Goal: Task Accomplishment & Management: Use online tool/utility

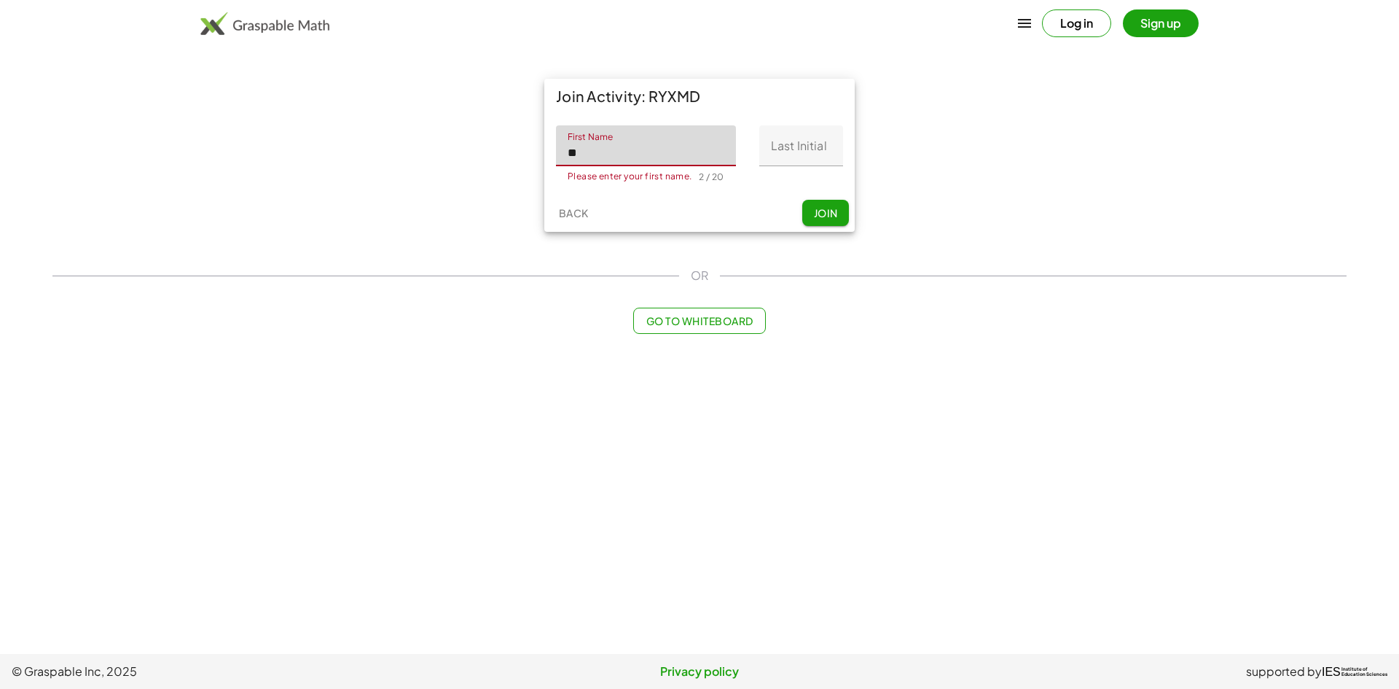
type input "********"
click at [790, 141] on input "Last Initial" at bounding box center [802, 145] width 84 height 41
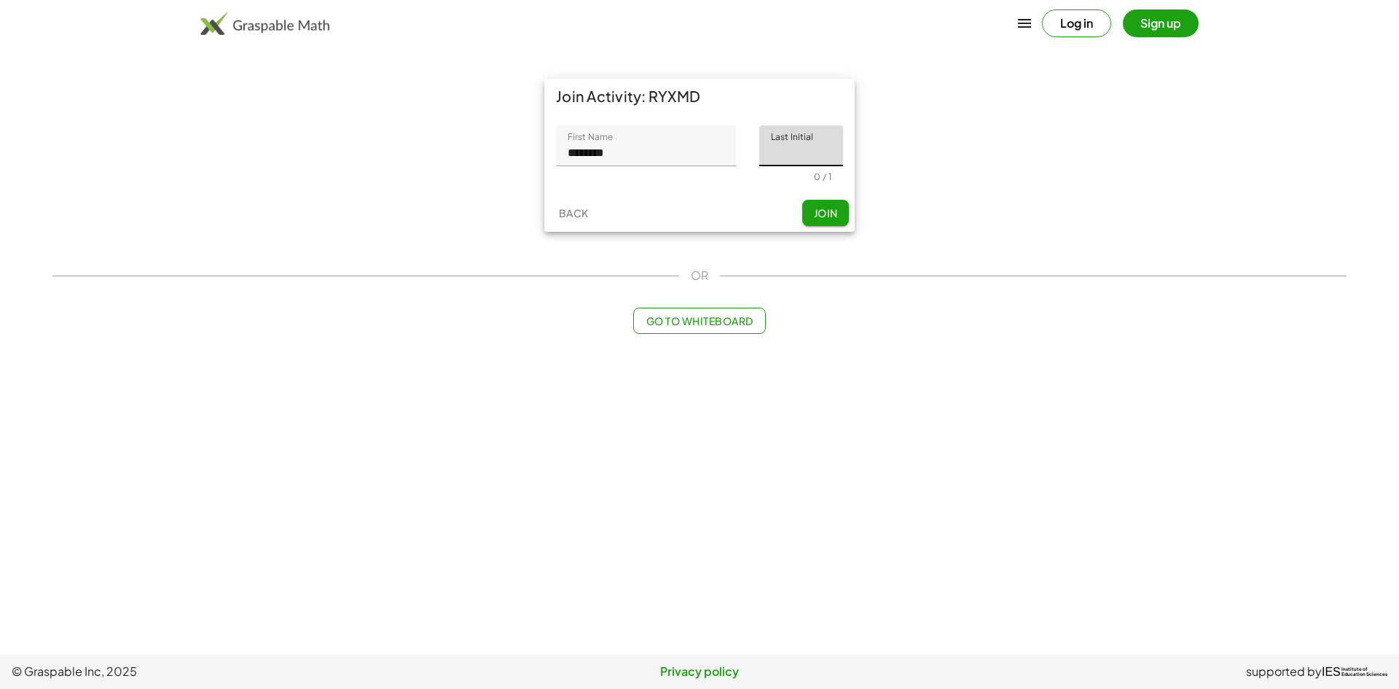
type input "*"
click at [813, 204] on button "Join" at bounding box center [826, 213] width 47 height 26
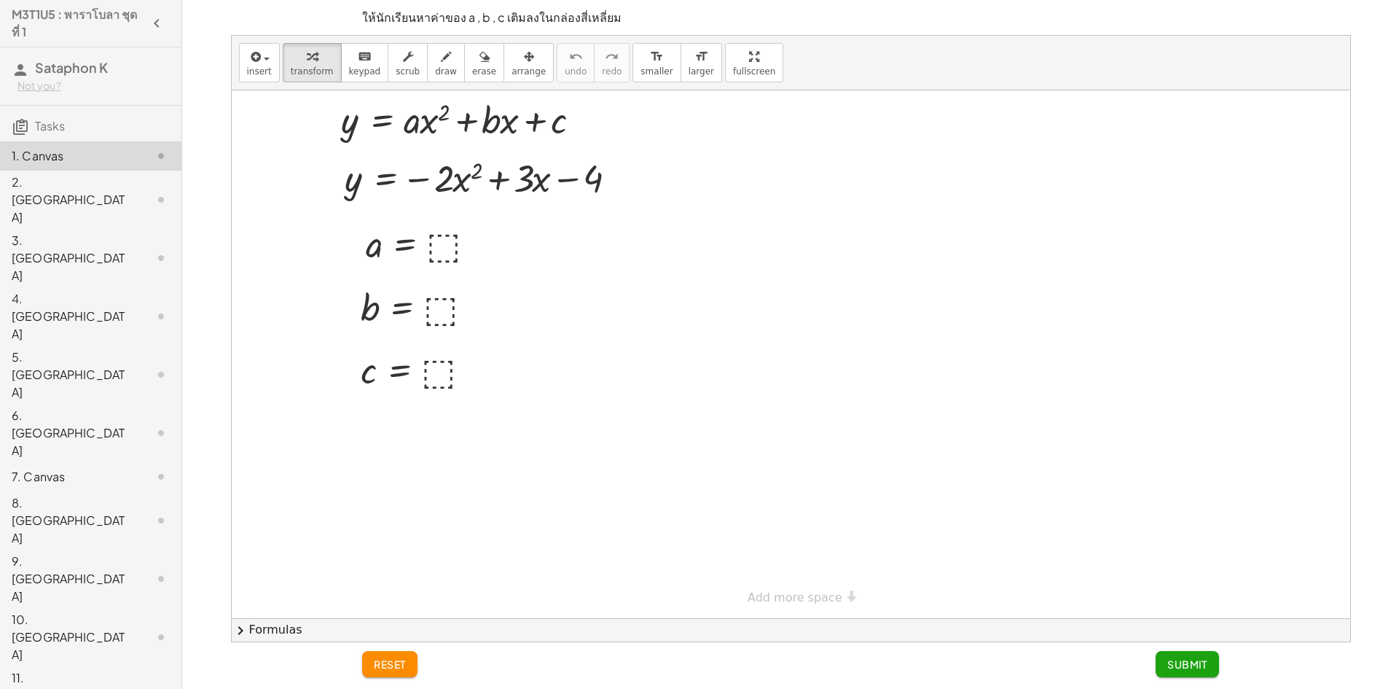
click at [98, 187] on div "2. [GEOGRAPHIC_DATA]" at bounding box center [70, 199] width 117 height 52
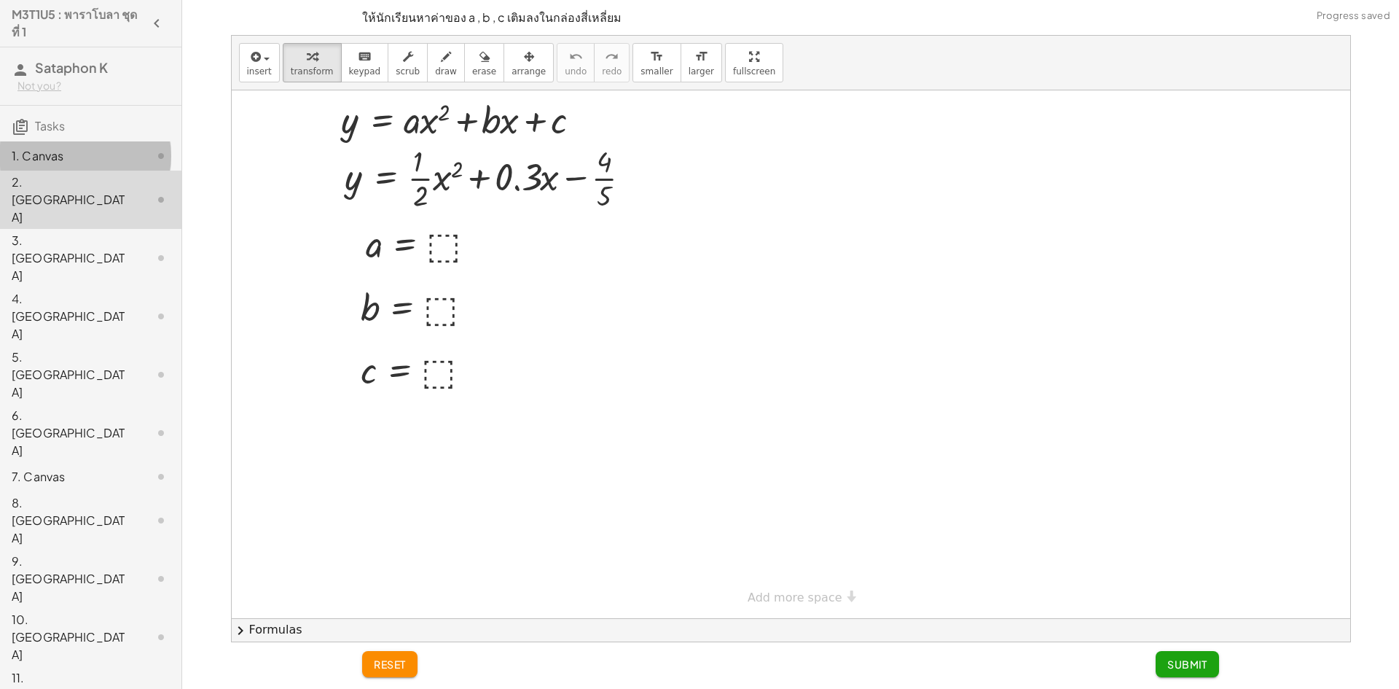
click at [109, 161] on div "1. Canvas" at bounding box center [70, 155] width 117 height 17
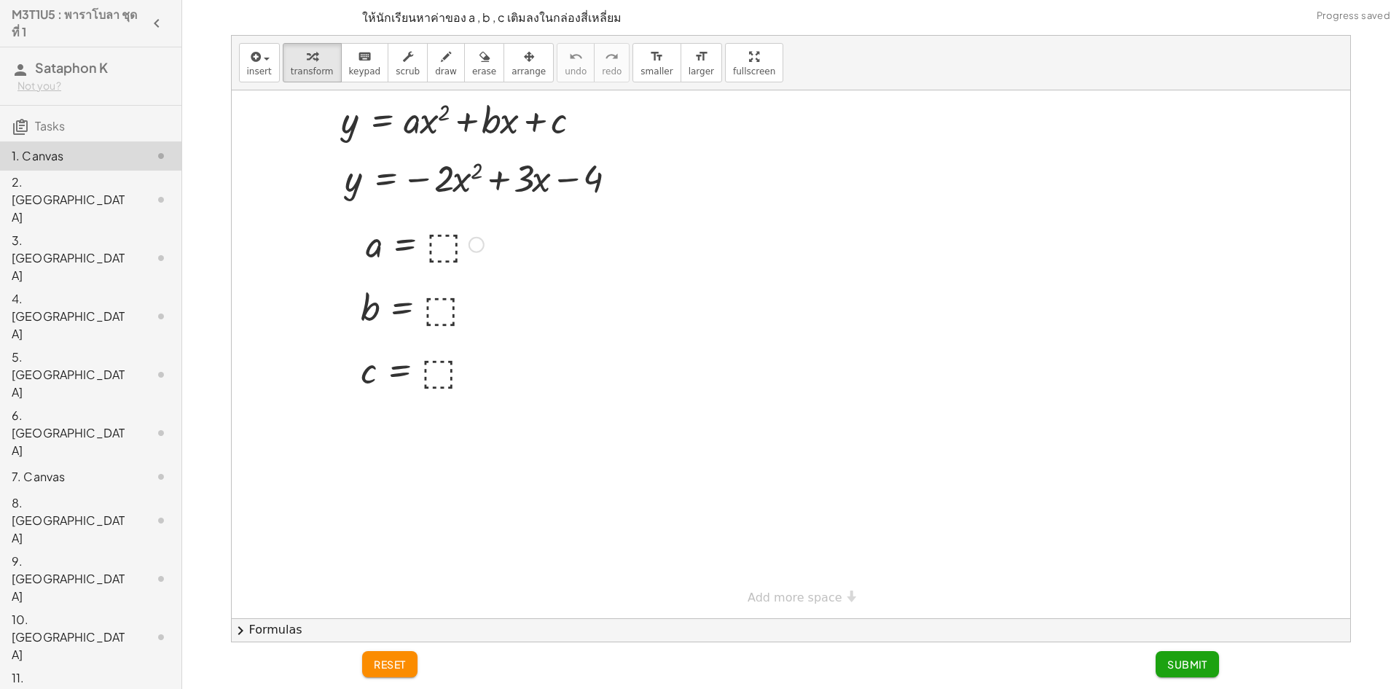
click at [445, 239] on div at bounding box center [425, 243] width 133 height 48
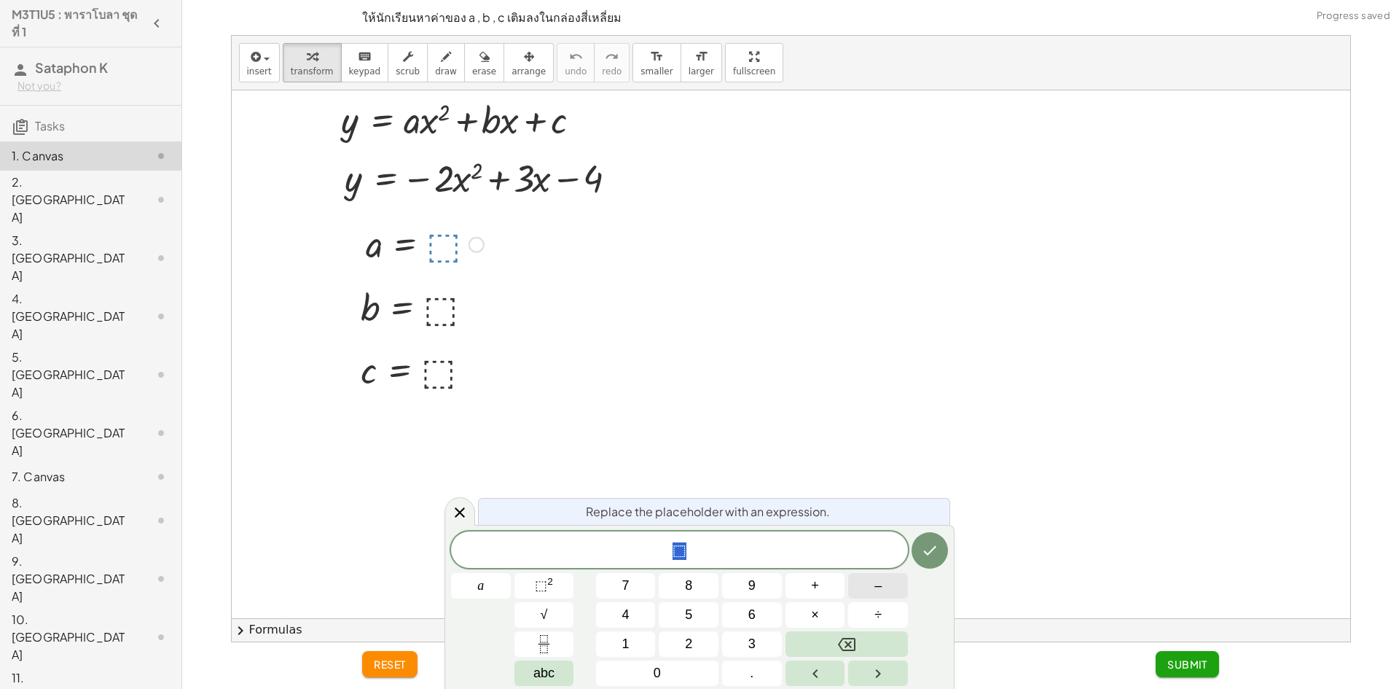
click at [878, 582] on span "–" at bounding box center [878, 586] width 7 height 20
click at [691, 636] on span "2" at bounding box center [688, 644] width 7 height 20
click at [925, 554] on icon "Done" at bounding box center [929, 550] width 17 height 17
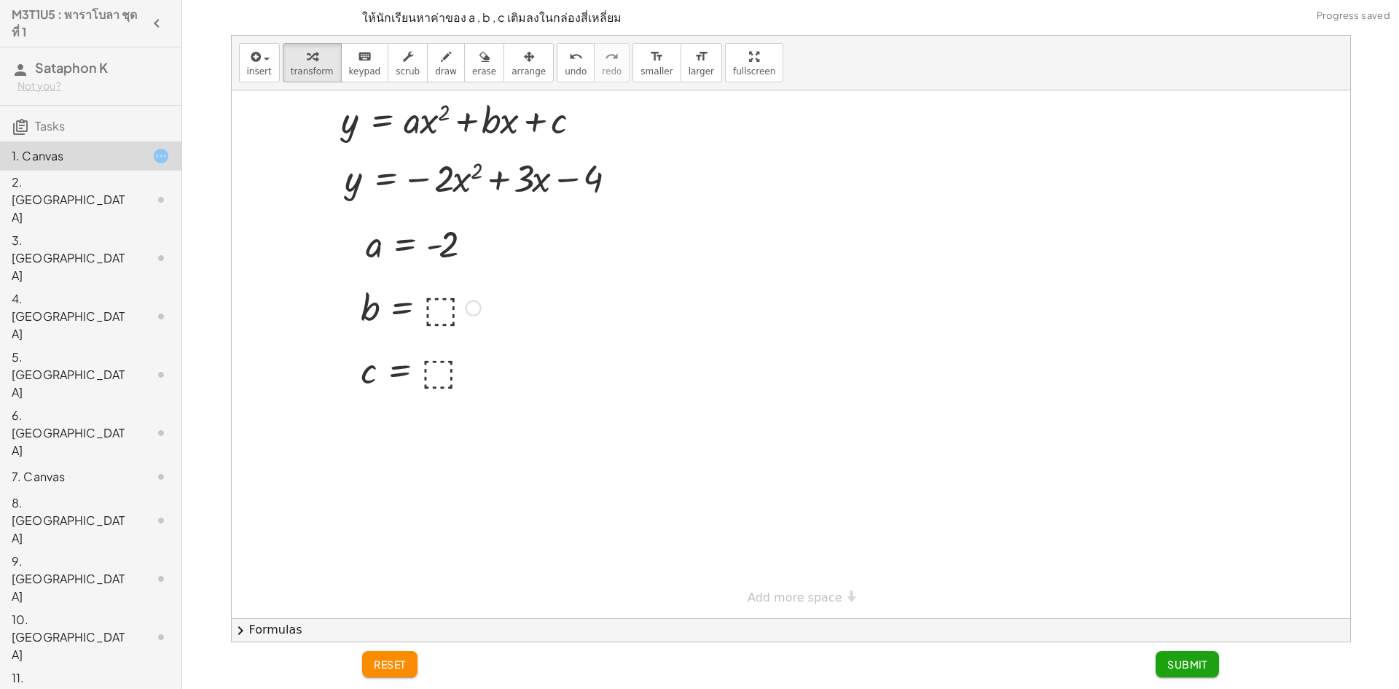
click at [446, 308] on div at bounding box center [421, 307] width 135 height 48
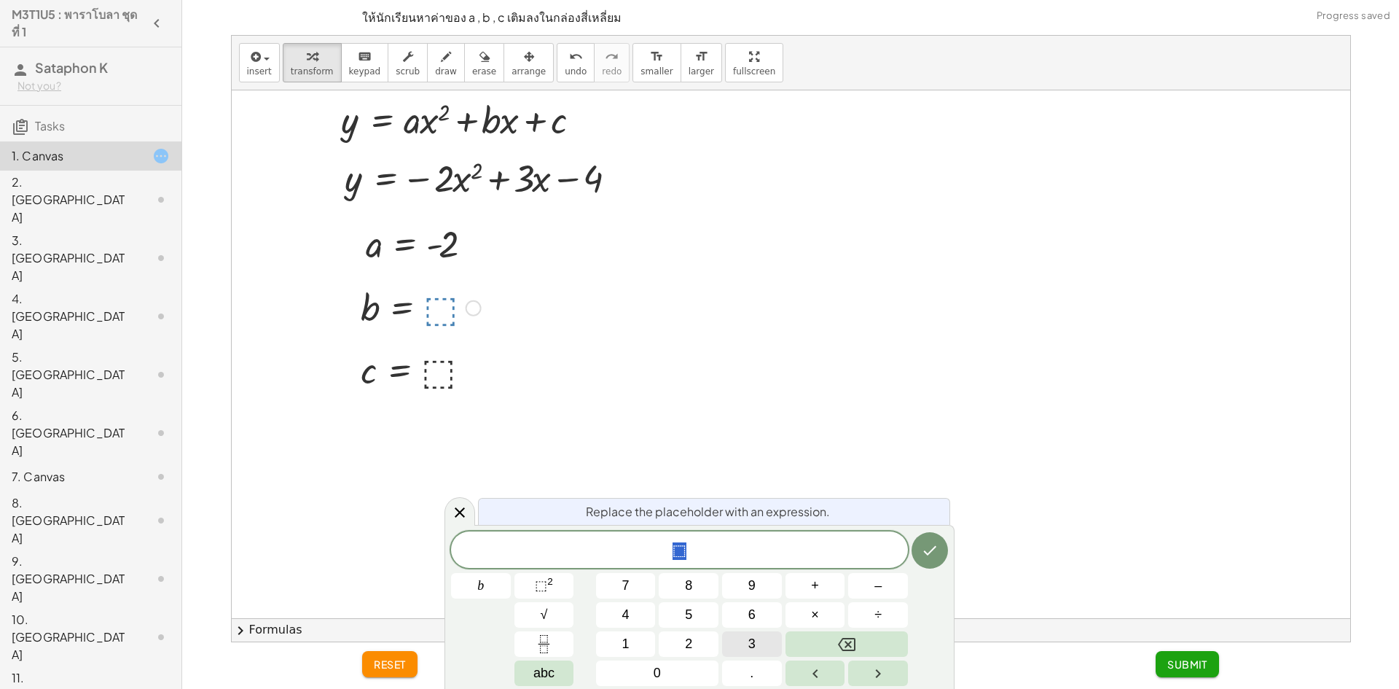
click at [746, 640] on button "3" at bounding box center [752, 644] width 60 height 26
click at [936, 540] on button "Done" at bounding box center [930, 550] width 36 height 36
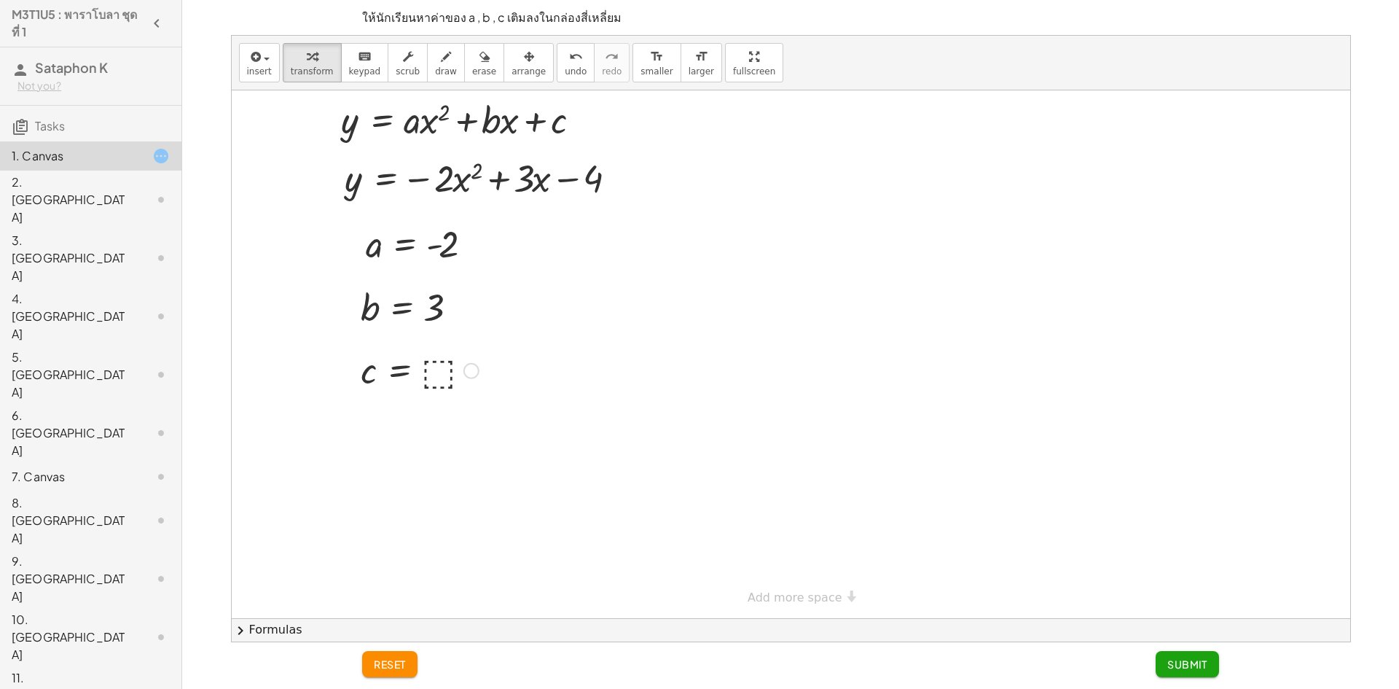
click at [437, 364] on div at bounding box center [420, 369] width 133 height 48
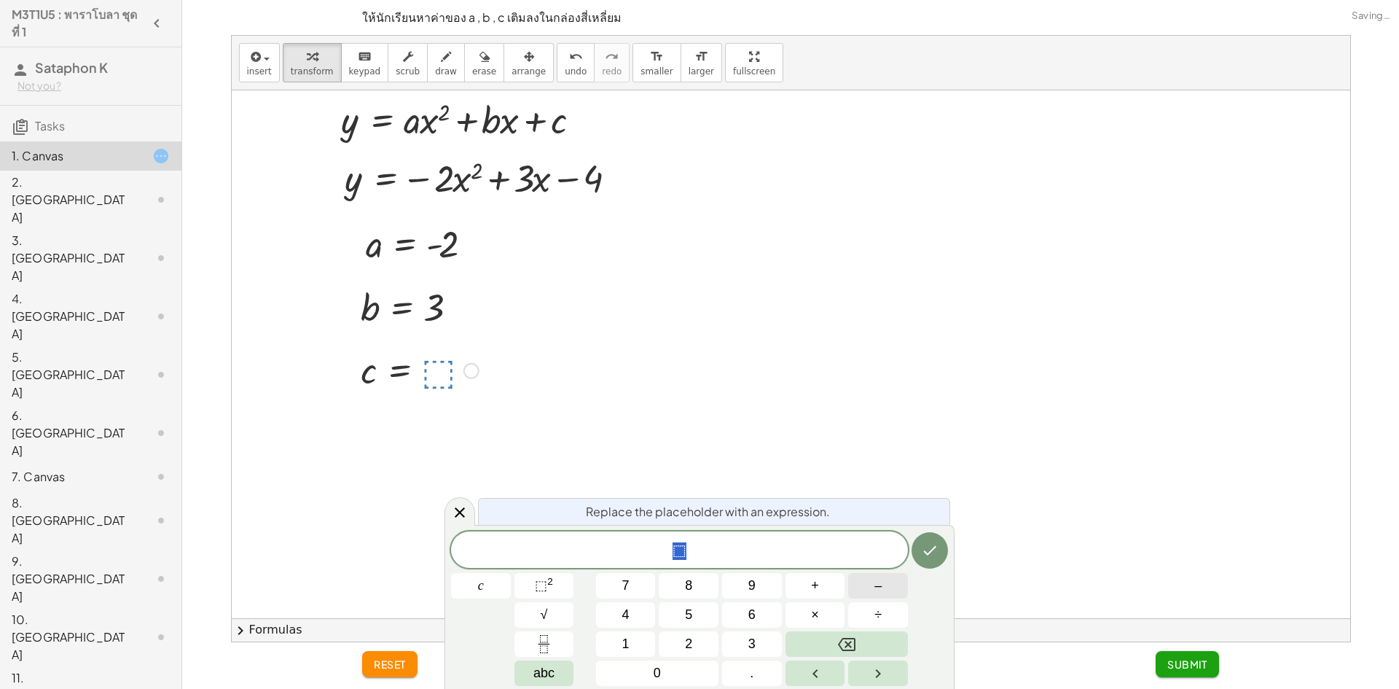
click at [898, 585] on button "–" at bounding box center [878, 586] width 60 height 26
click at [624, 614] on span "4" at bounding box center [625, 615] width 7 height 20
click at [932, 550] on icon "Done" at bounding box center [930, 550] width 13 height 9
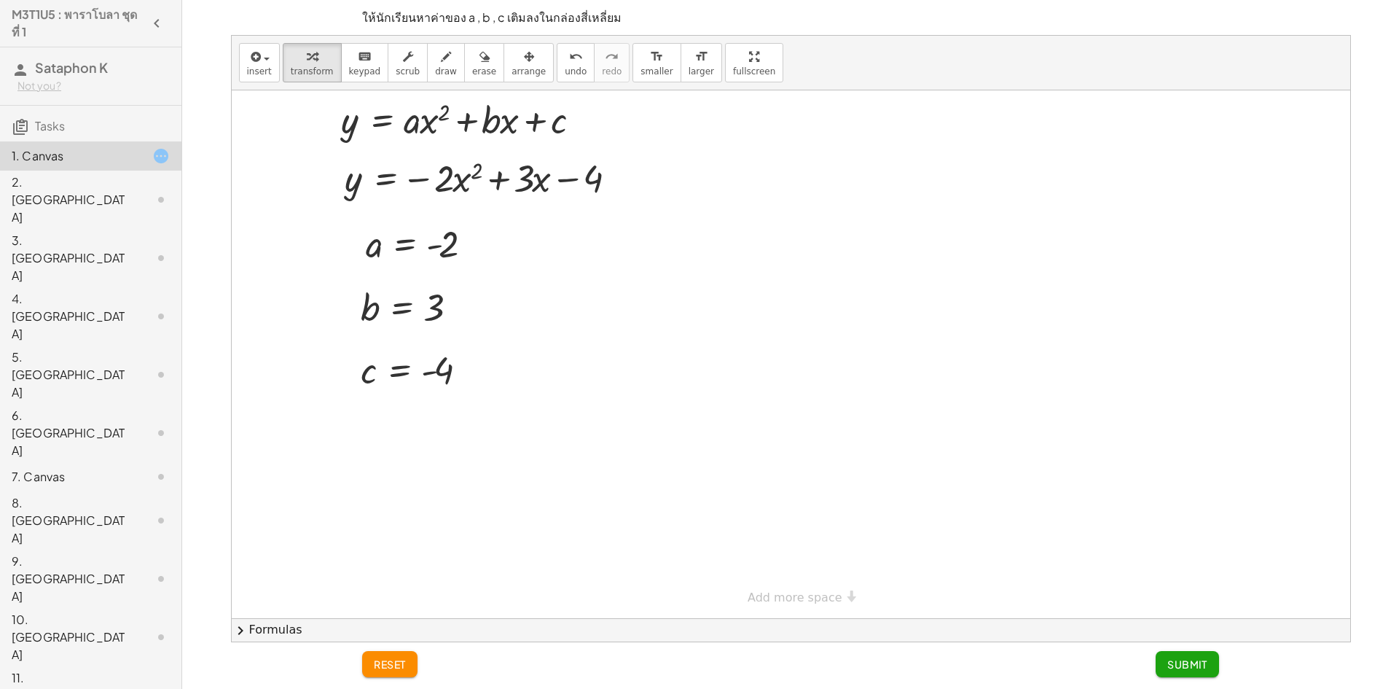
click at [1176, 659] on span "Submit" at bounding box center [1188, 663] width 40 height 13
